Goal: Navigation & Orientation: Find specific page/section

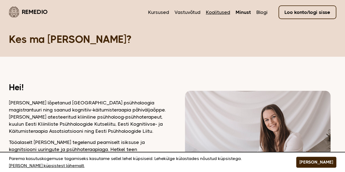
click at [223, 12] on link "Koolitused" at bounding box center [218, 12] width 24 height 7
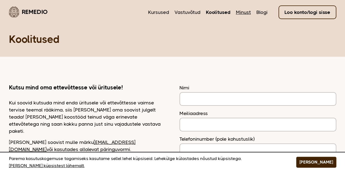
click at [248, 15] on link "Minust" at bounding box center [243, 12] width 15 height 7
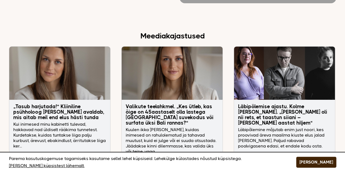
scroll to position [955, 0]
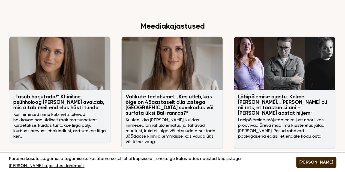
drag, startPoint x: 118, startPoint y: 78, endPoint x: 114, endPoint y: 79, distance: 4.5
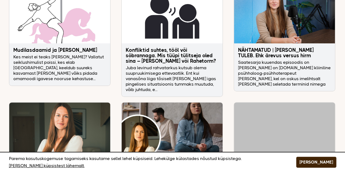
scroll to position [1119, 0]
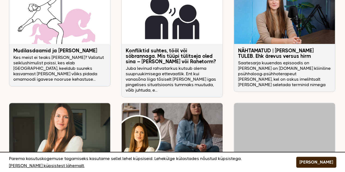
drag, startPoint x: 114, startPoint y: 85, endPoint x: 120, endPoint y: 25, distance: 60.3
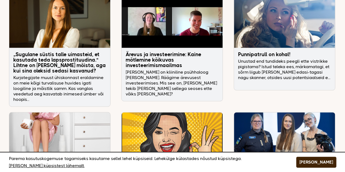
scroll to position [1283, 0]
